Goal: Navigation & Orientation: Find specific page/section

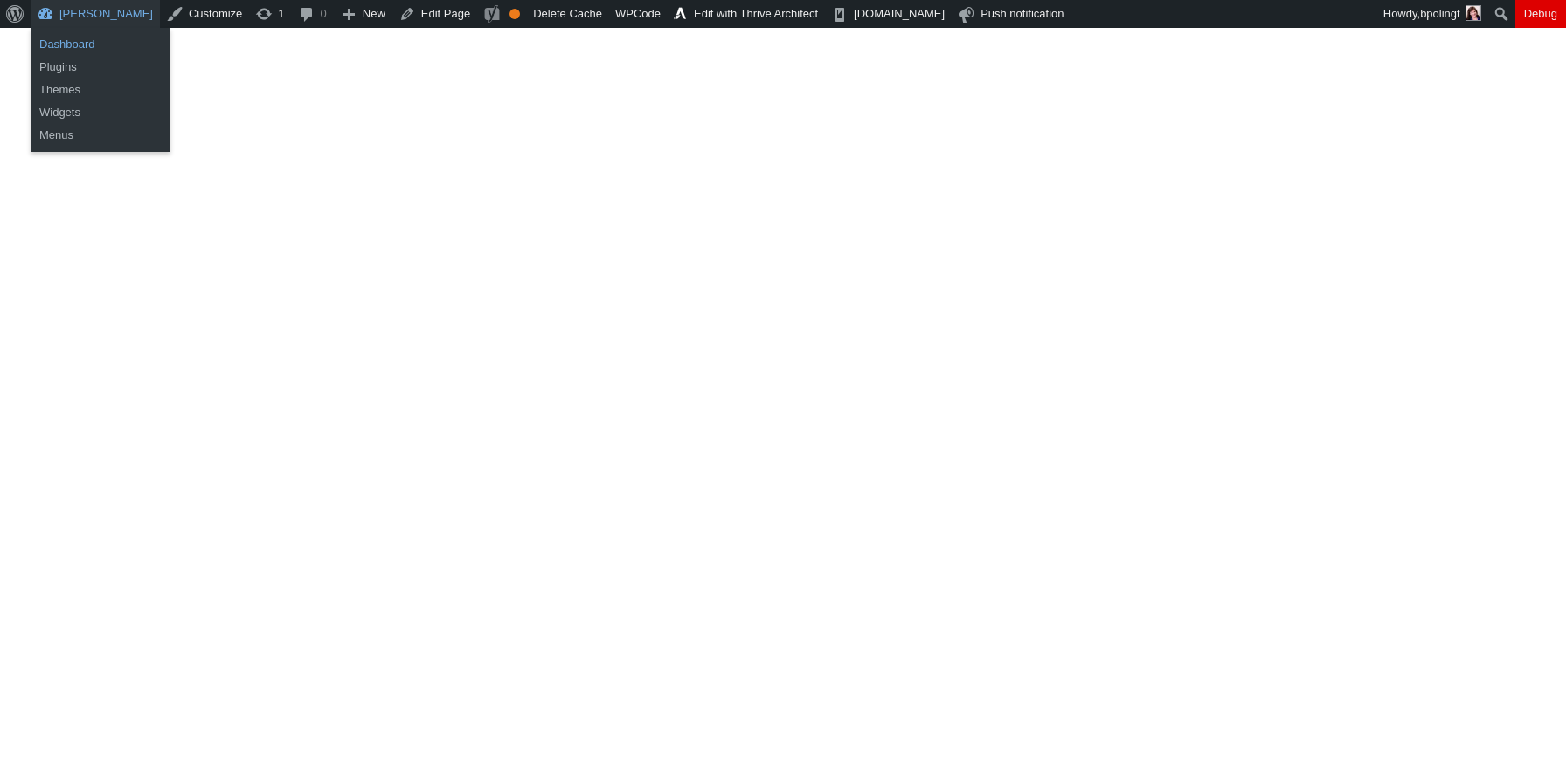
click at [85, 40] on link "Dashboard" at bounding box center [101, 45] width 140 height 22
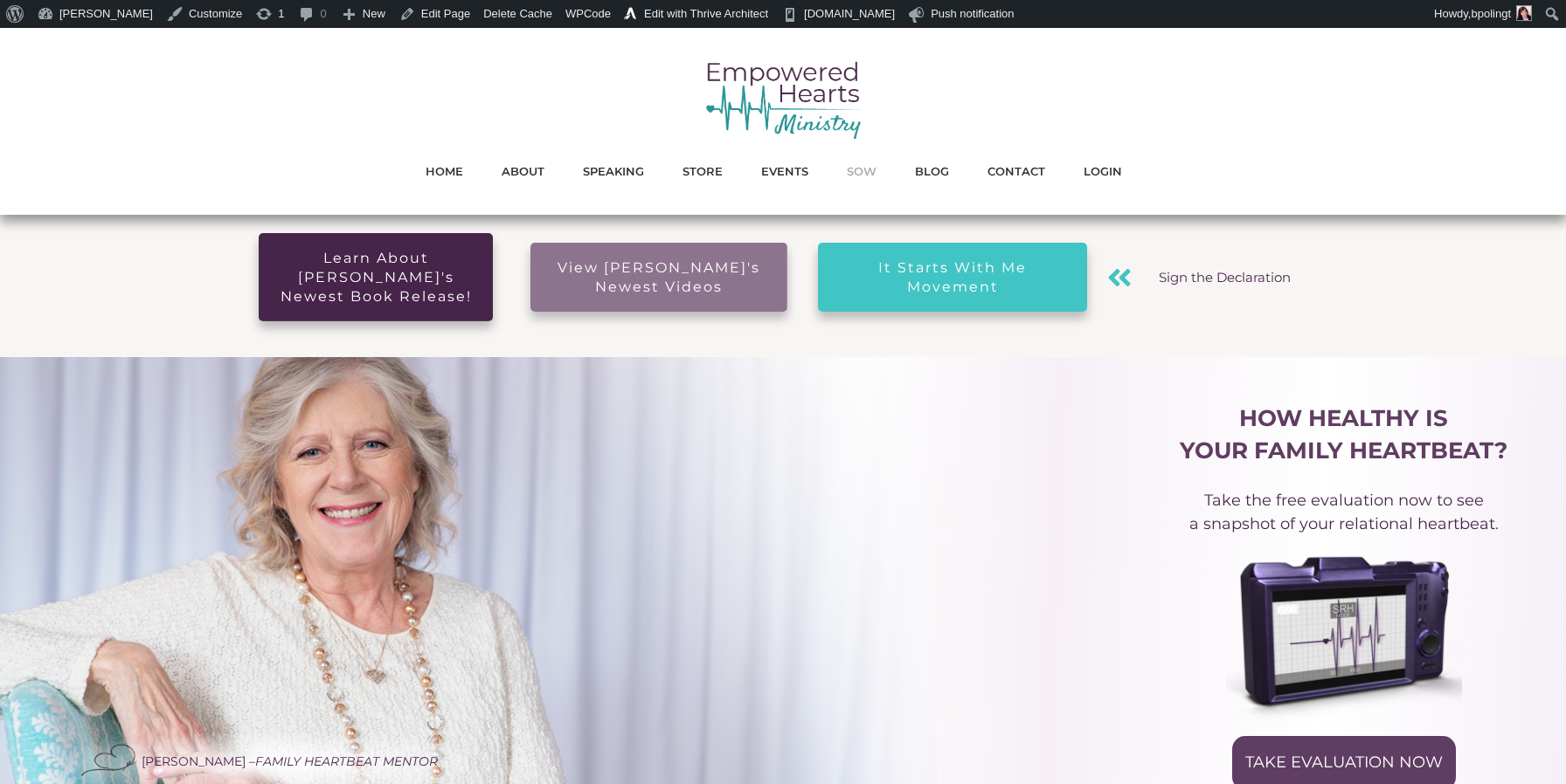
click at [857, 173] on span "SOW" at bounding box center [862, 171] width 30 height 22
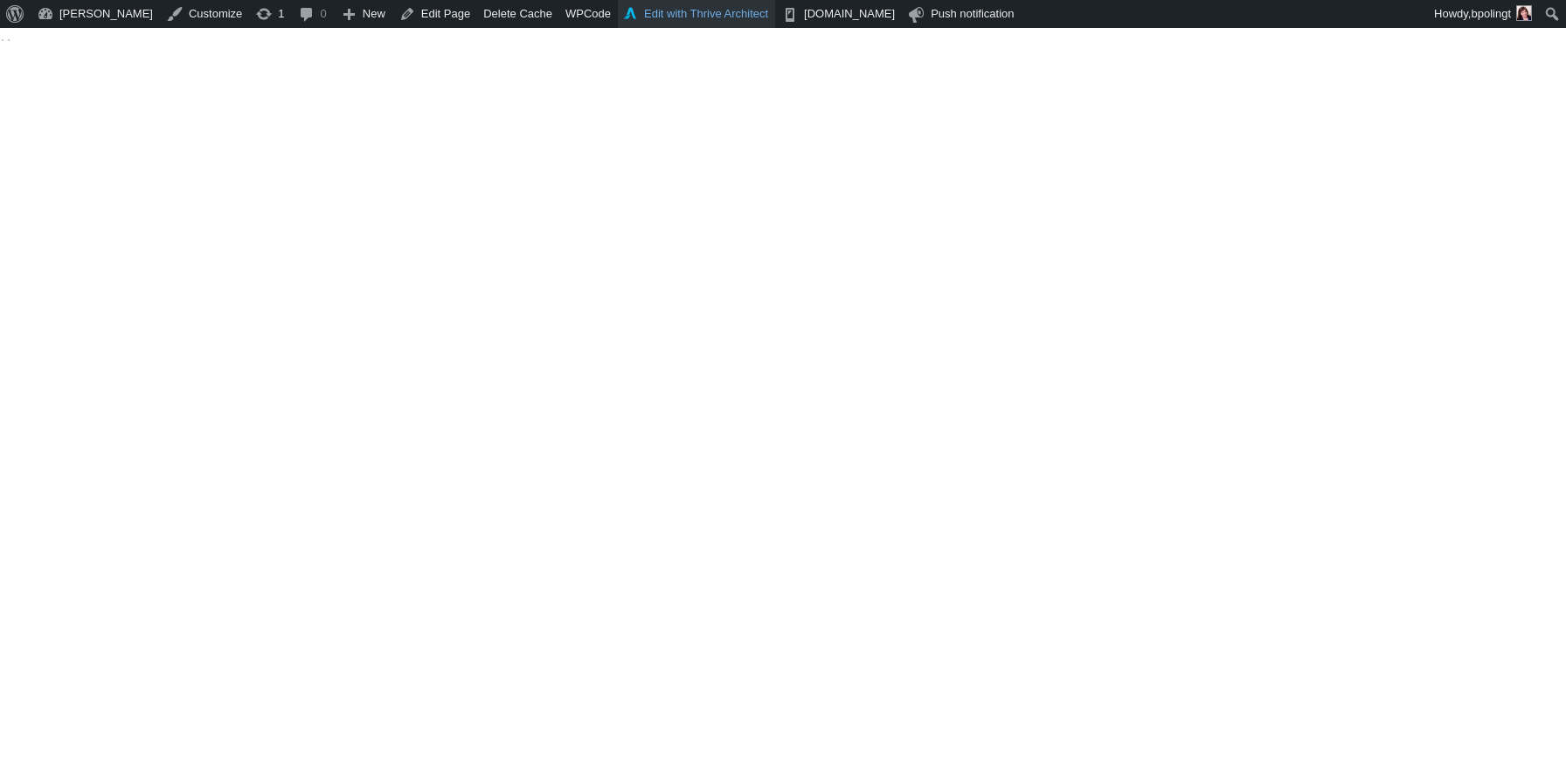
click at [726, 15] on link "Edit with Thrive Architect" at bounding box center [697, 14] width 157 height 28
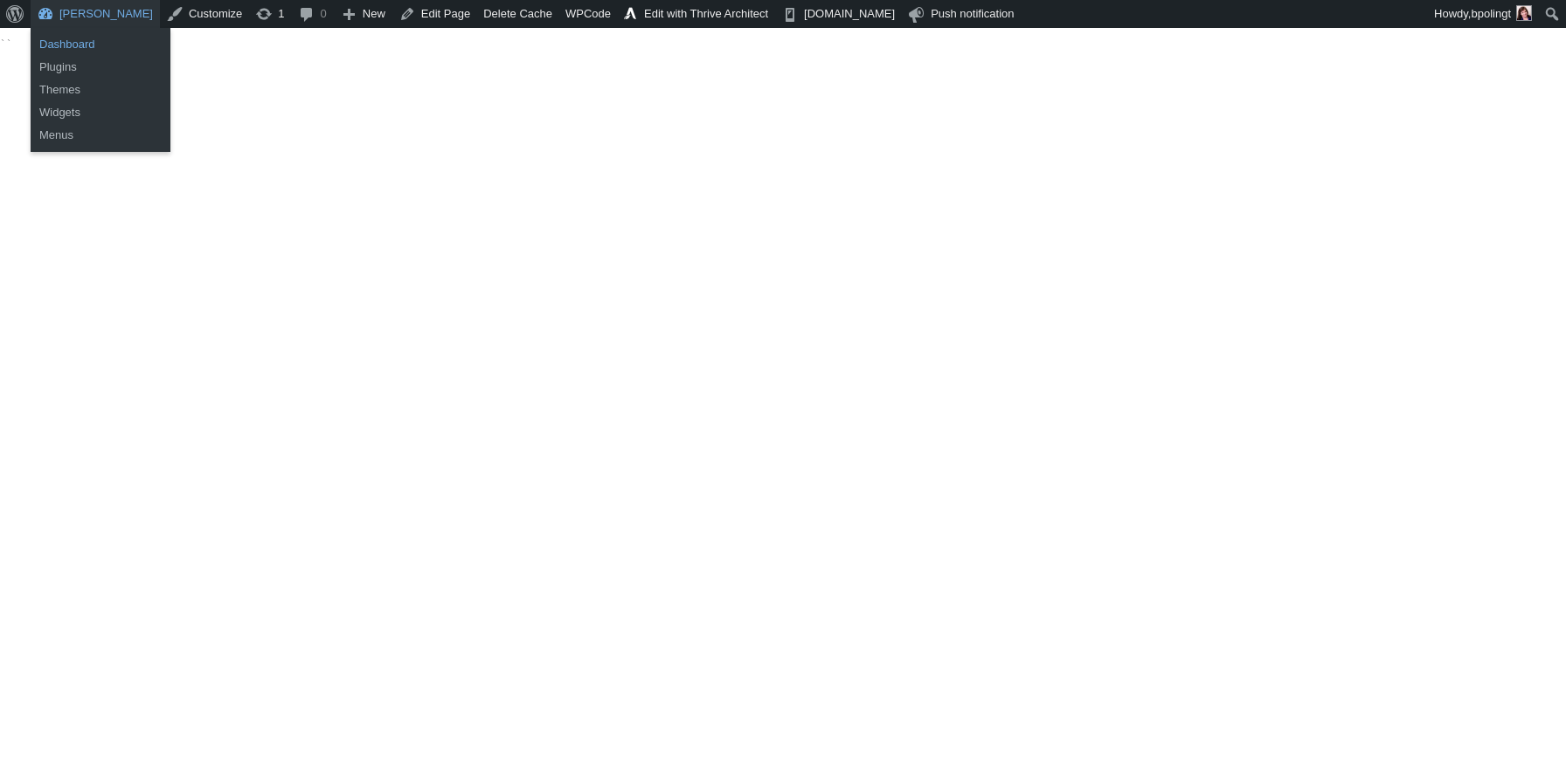
click at [77, 41] on link "Dashboard" at bounding box center [101, 45] width 140 height 22
